Goal: Information Seeking & Learning: Find specific fact

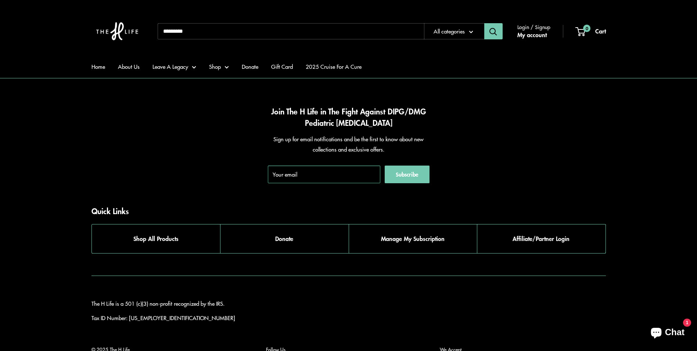
scroll to position [3922, 0]
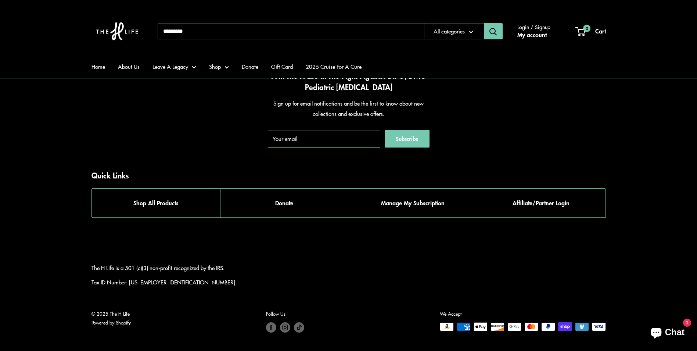
click at [291, 40] on div "Home About Us Leave A Legacy Shop Donate Gift Card 2025 Cruise For A Cure Need …" at bounding box center [349, 31] width 515 height 48
click at [293, 38] on input "Search..." at bounding box center [291, 31] width 267 height 16
paste input "**********"
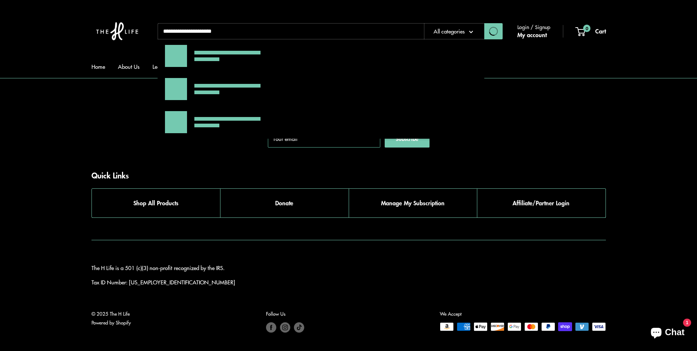
type input "**********"
click at [459, 23] on button "Search" at bounding box center [494, 31] width 18 height 16
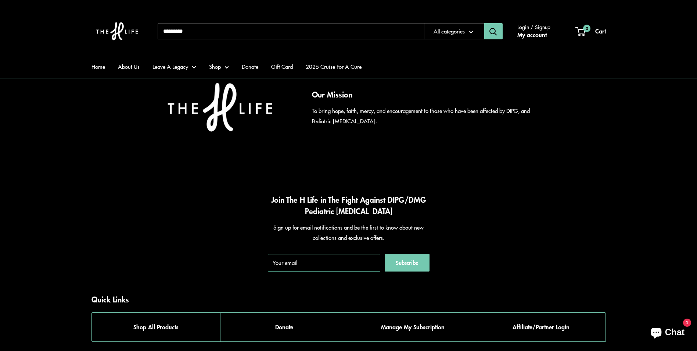
scroll to position [452, 0]
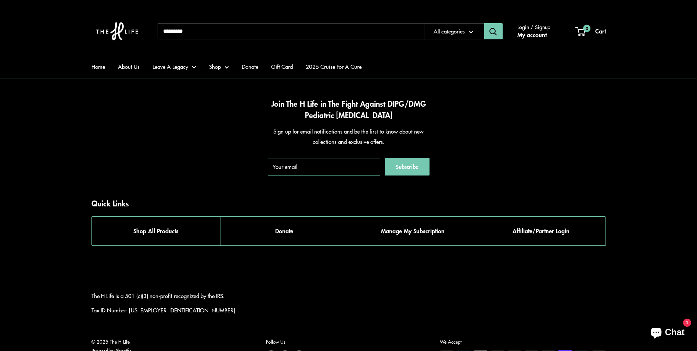
click at [90, 71] on div "Home About Us Leave A Legacy Heather's Coffee Club Say My Name Boxes of Hope Sa…" at bounding box center [349, 66] width 544 height 23
click at [93, 65] on link "Home" at bounding box center [99, 66] width 14 height 10
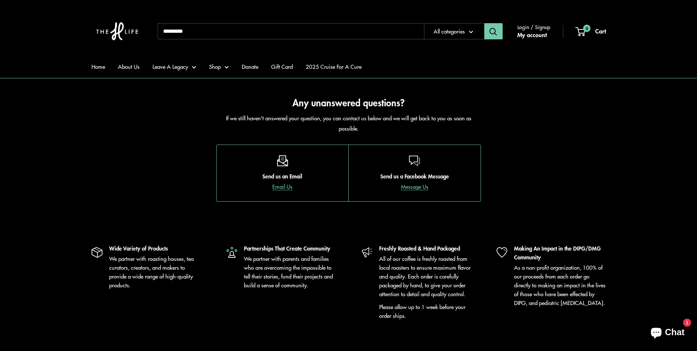
scroll to position [3493, 0]
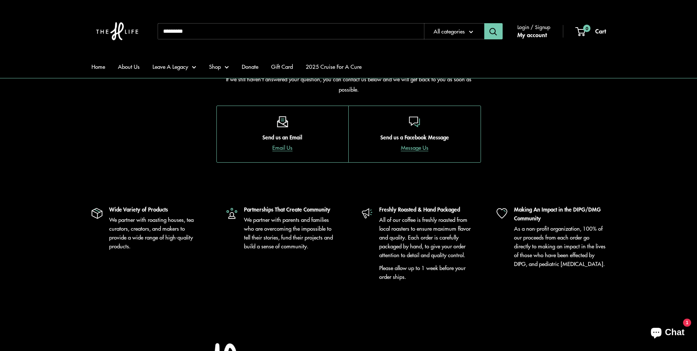
drag, startPoint x: 256, startPoint y: 292, endPoint x: 320, endPoint y: 188, distance: 122.5
click at [257, 281] on div "Partnerships That Create Community We partner with parents and families who are…" at bounding box center [290, 243] width 92 height 76
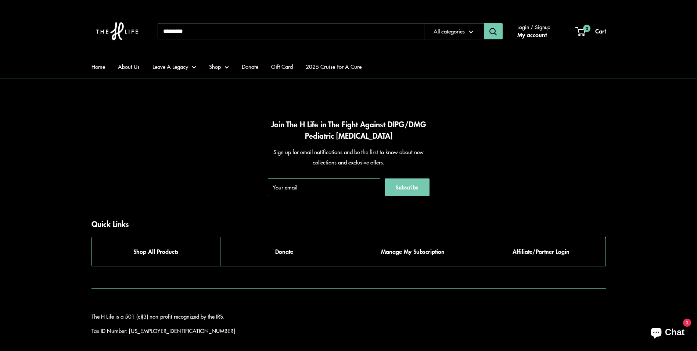
scroll to position [3900, 0]
